Goal: Transaction & Acquisition: Purchase product/service

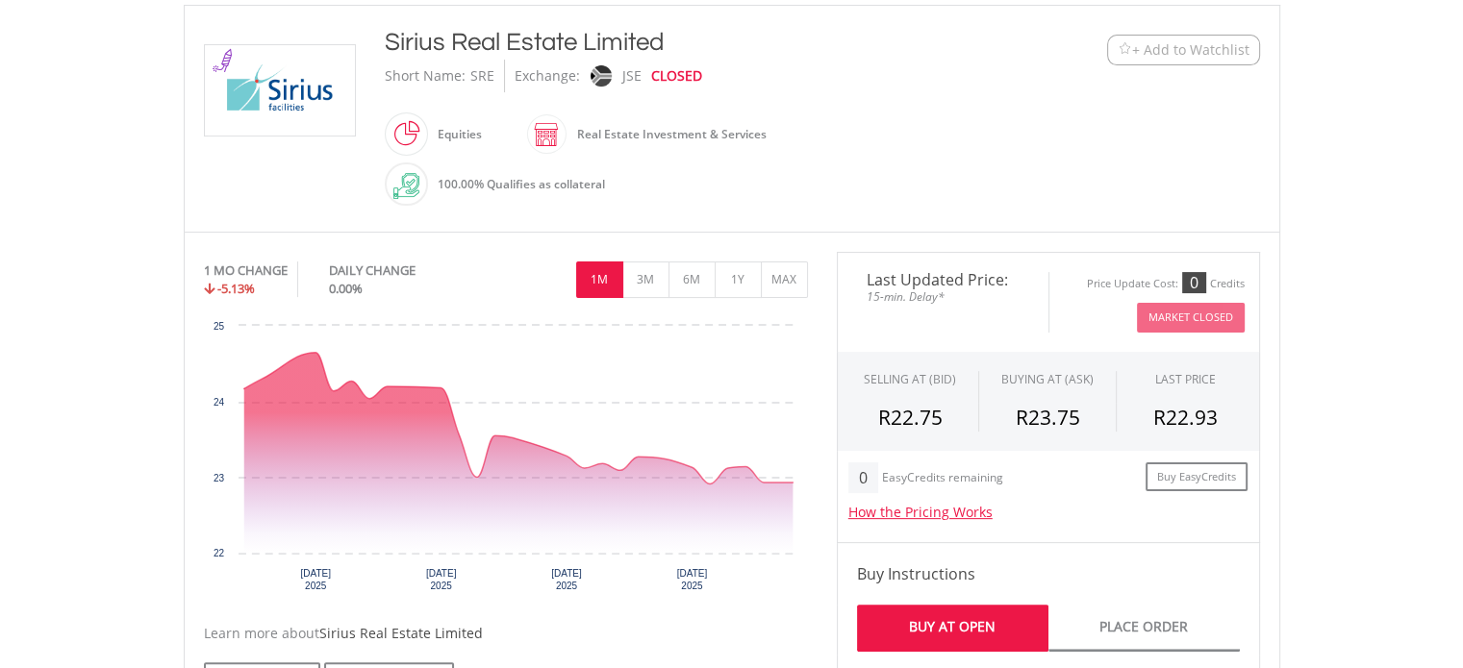
scroll to position [442, 0]
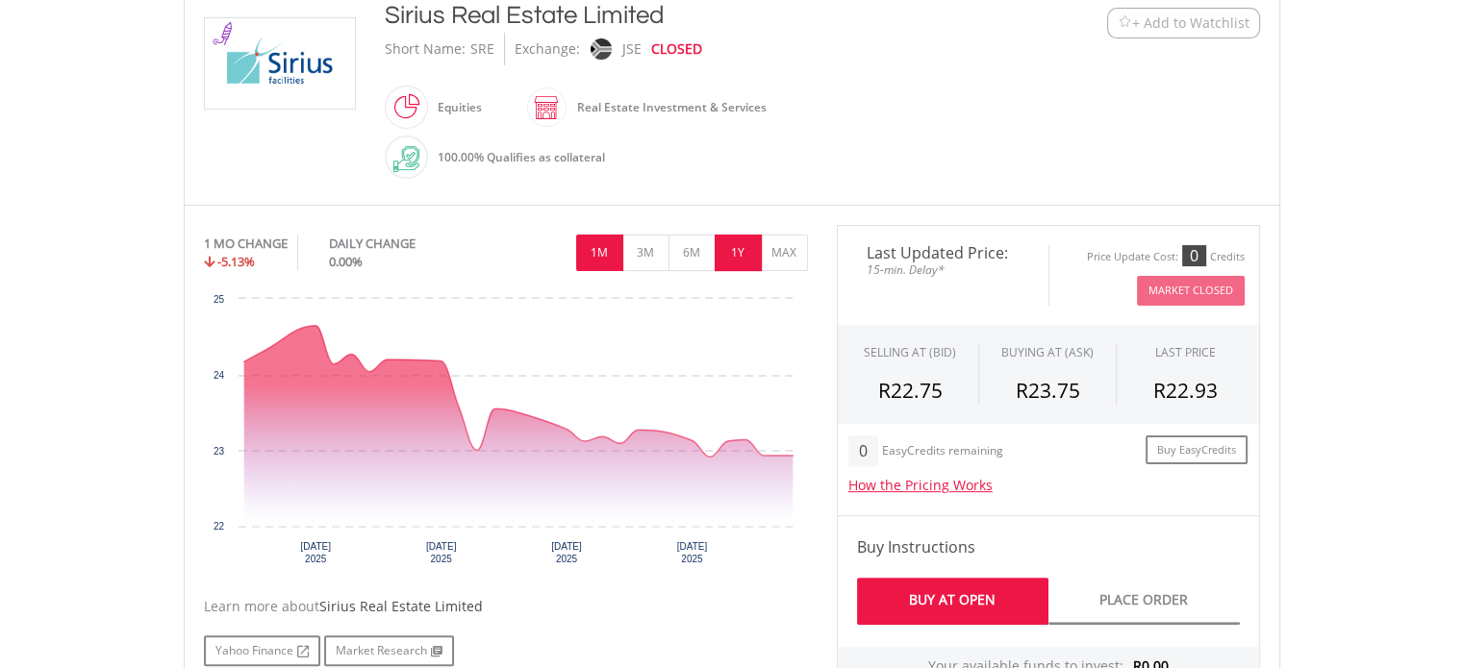
click at [734, 235] on button "1Y" at bounding box center [738, 253] width 47 height 37
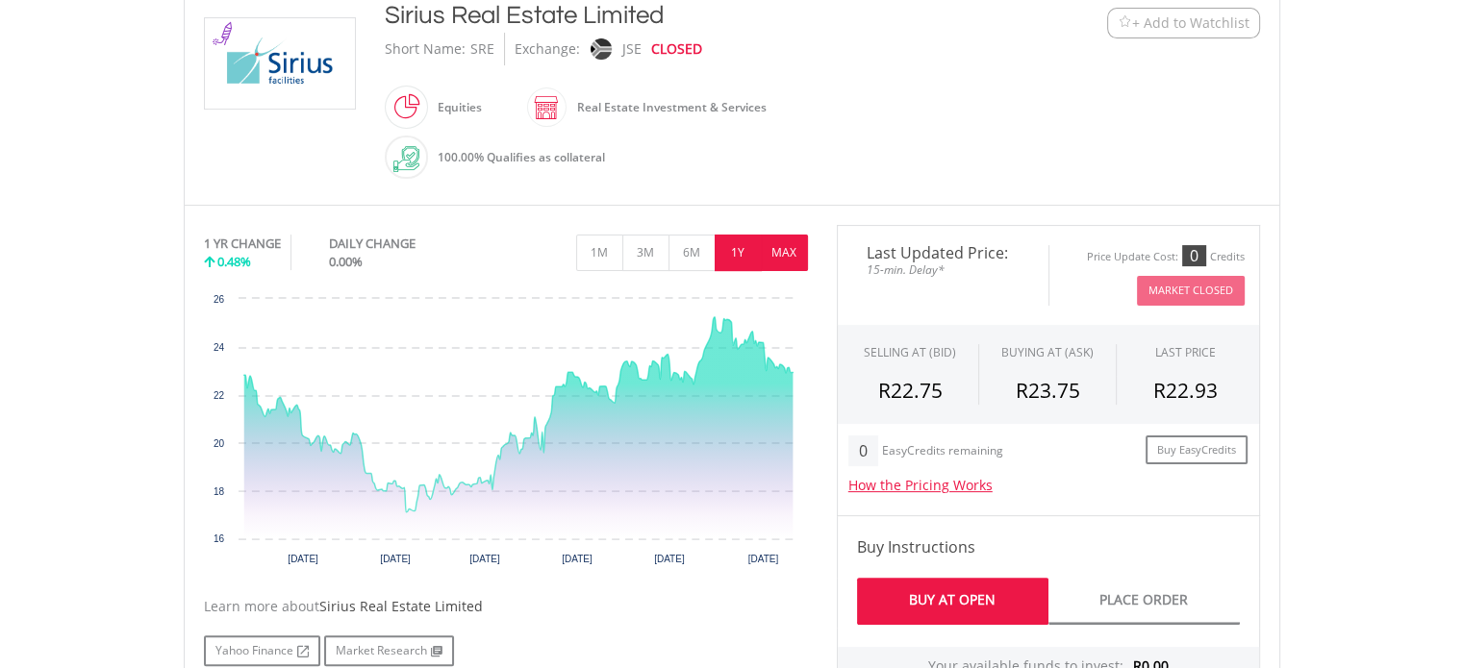
click at [789, 241] on button "MAX" at bounding box center [784, 253] width 47 height 37
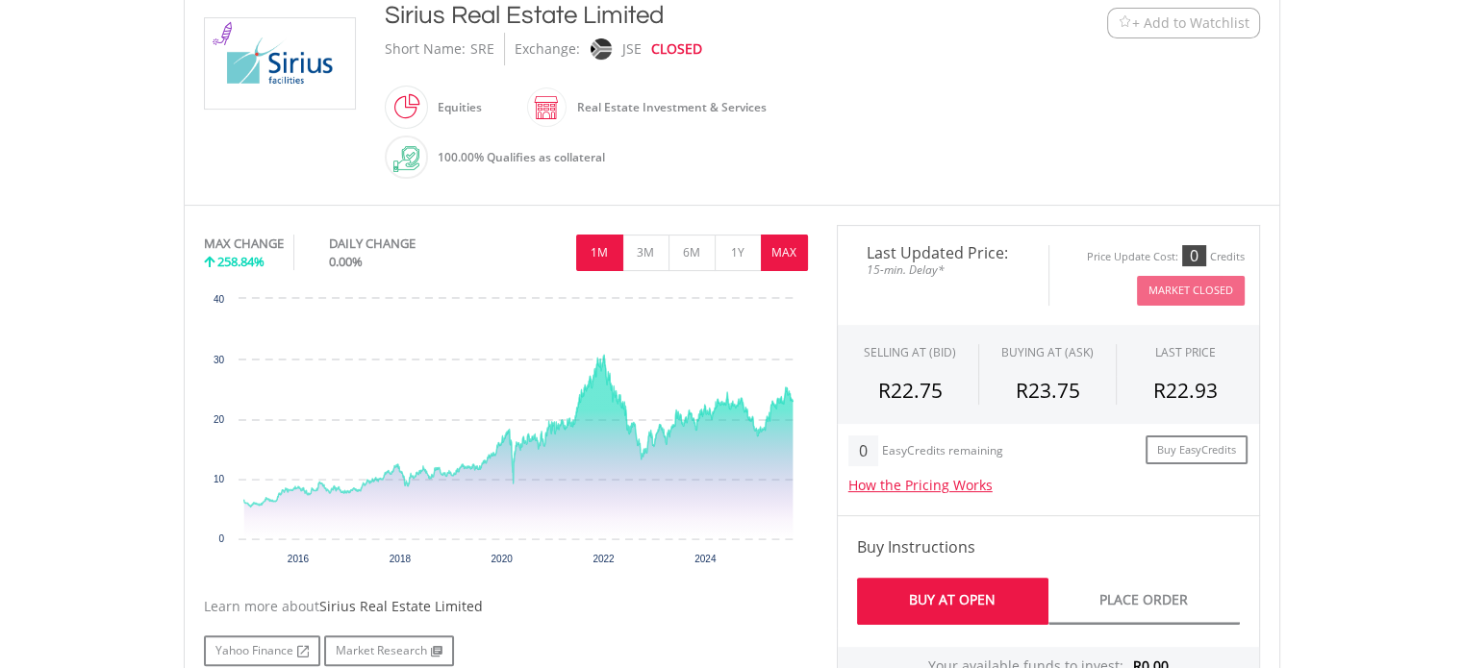
click at [610, 247] on button "1M" at bounding box center [599, 253] width 47 height 37
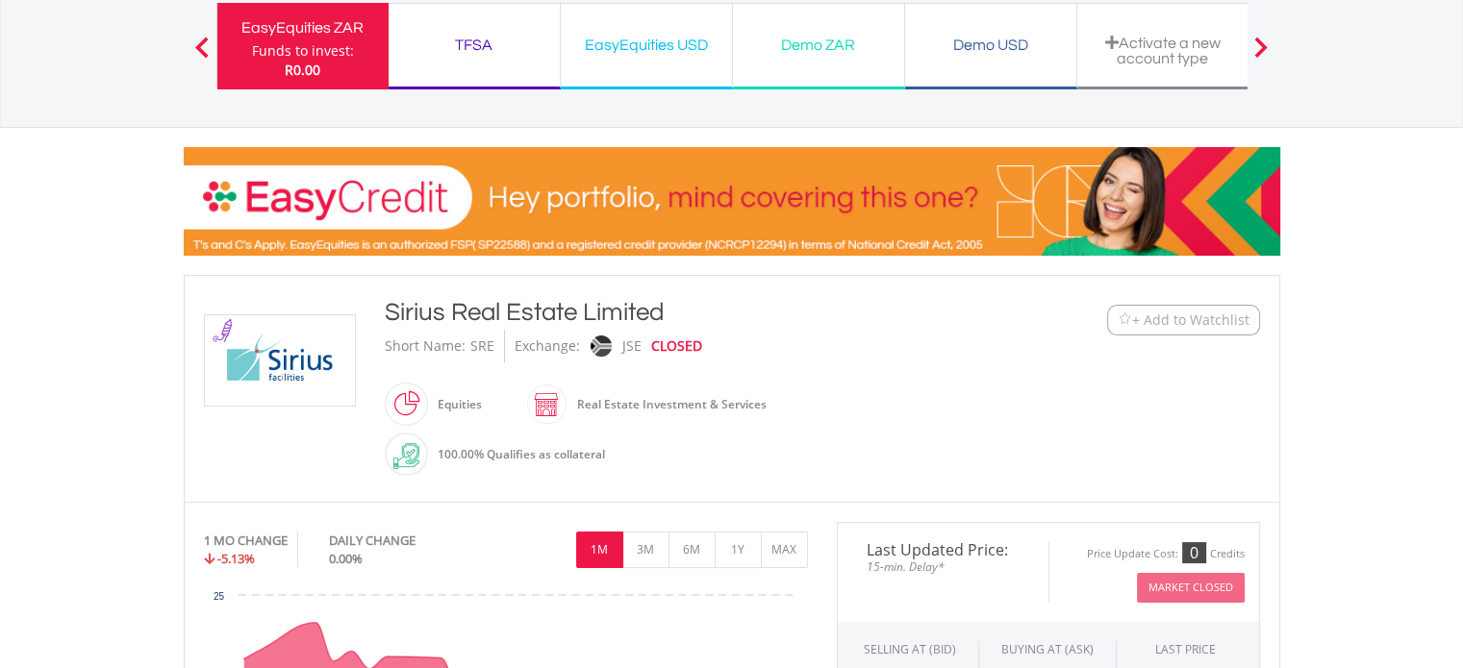
scroll to position [46, 0]
